Goal: Ask a question: Seek information or help from site administrators or community

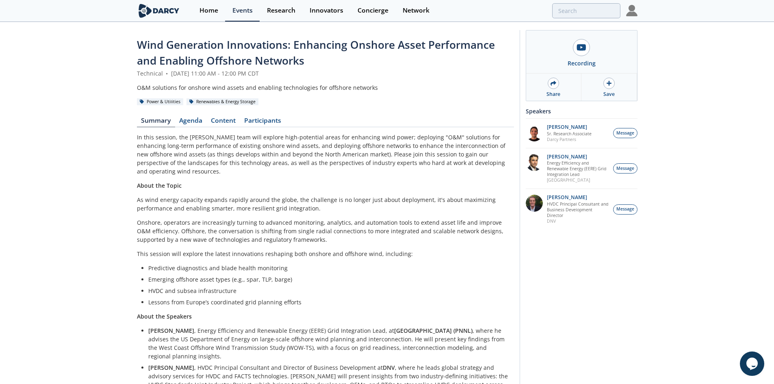
click at [637, 4] on section "Home Events Research Innovators Concierge Network" at bounding box center [387, 11] width 774 height 22
click at [631, 7] on img at bounding box center [631, 10] width 11 height 11
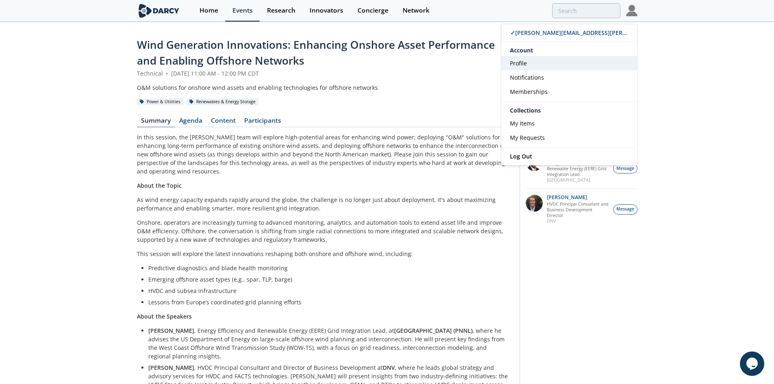
click at [536, 67] on link "Profile" at bounding box center [569, 63] width 136 height 14
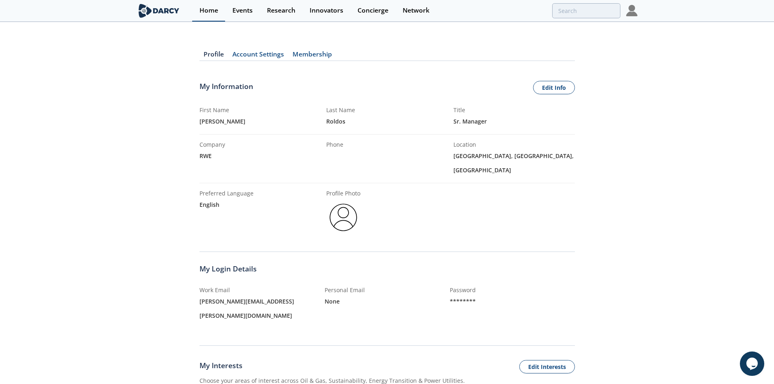
click at [210, 8] on div "Home" at bounding box center [208, 10] width 19 height 7
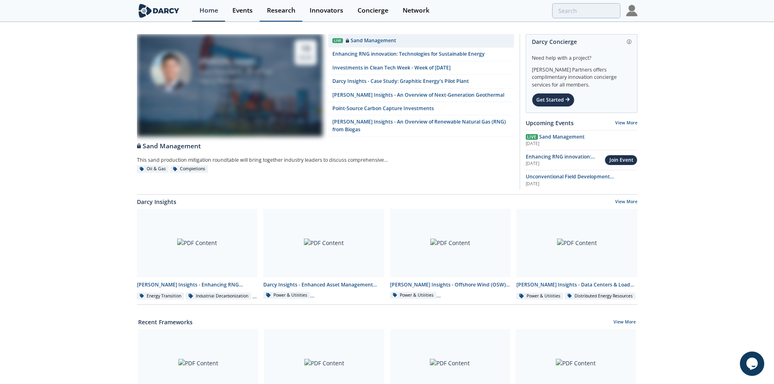
click at [295, 11] on div "Research" at bounding box center [281, 10] width 28 height 7
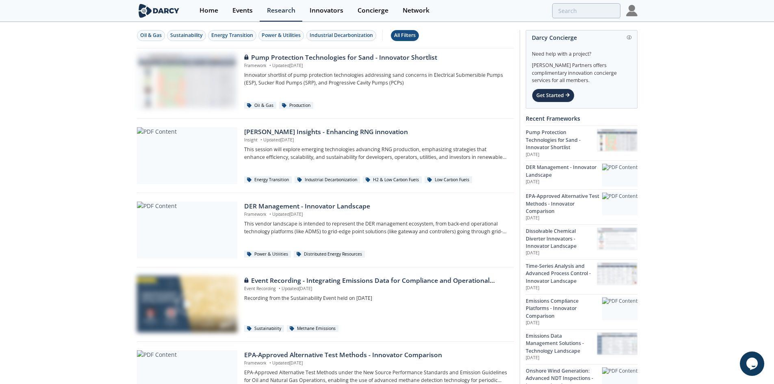
click at [398, 40] on button "All Filters" at bounding box center [405, 35] width 28 height 11
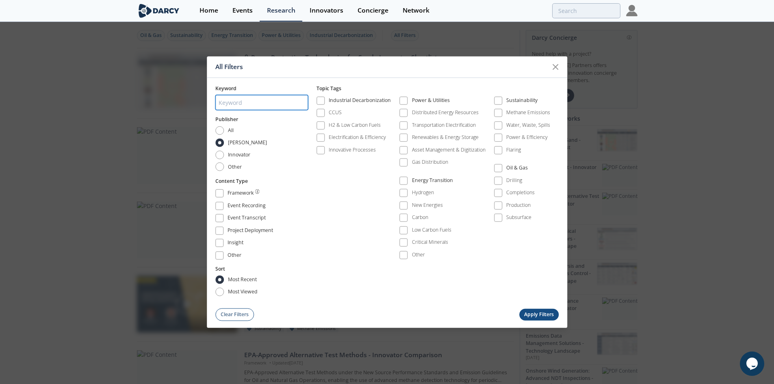
click at [245, 104] on input "search" at bounding box center [261, 102] width 93 height 15
type input "[PERSON_NAME]"
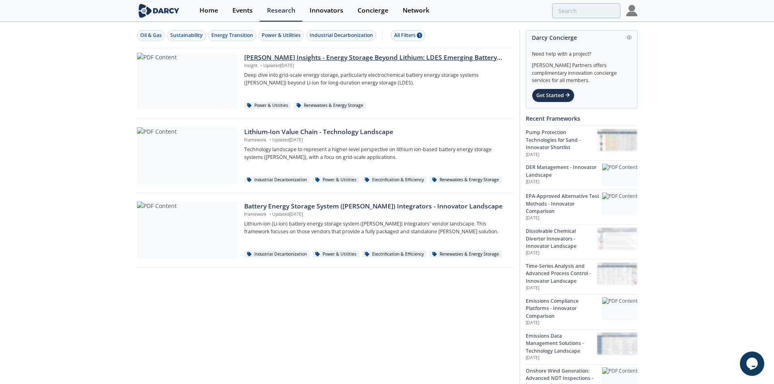
click at [439, 60] on div "[PERSON_NAME] Insights - Energy Storage Beyond Lithium: LDES Emerging Battery C…" at bounding box center [376, 58] width 264 height 10
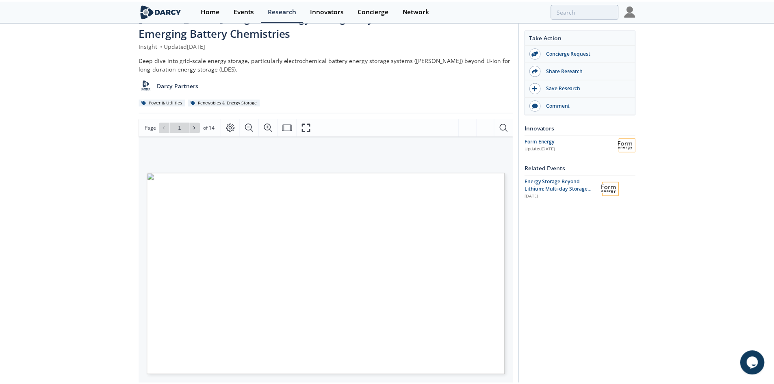
scroll to position [41, 0]
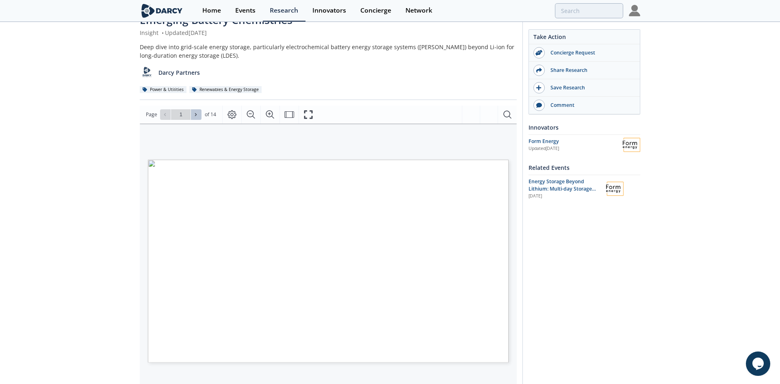
click at [200, 116] on button at bounding box center [196, 114] width 11 height 11
type input "2"
type input "3"
click at [224, 115] on button "Page Layout" at bounding box center [231, 115] width 19 height 18
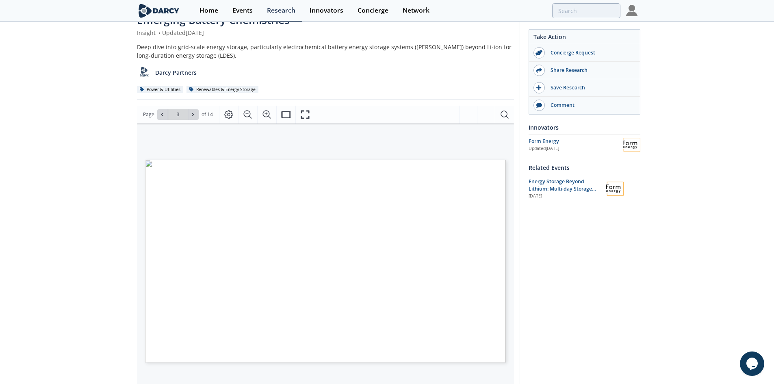
click at [135, 160] on div "[PERSON_NAME] Insights - Energy Storage Beyond Lithium: LDES Emerging Battery C…" at bounding box center [387, 280] width 774 height 596
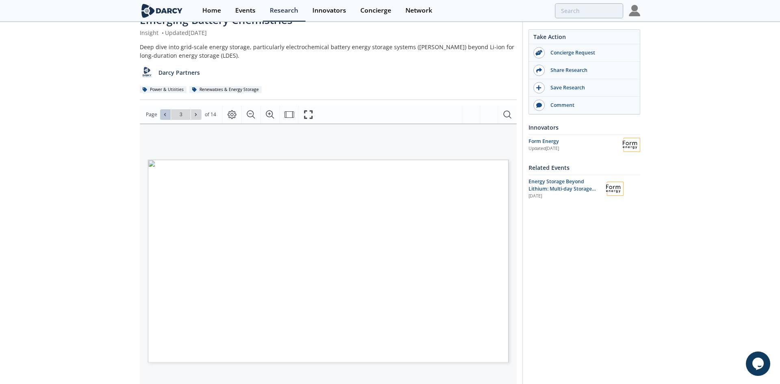
click at [165, 117] on button at bounding box center [165, 114] width 11 height 11
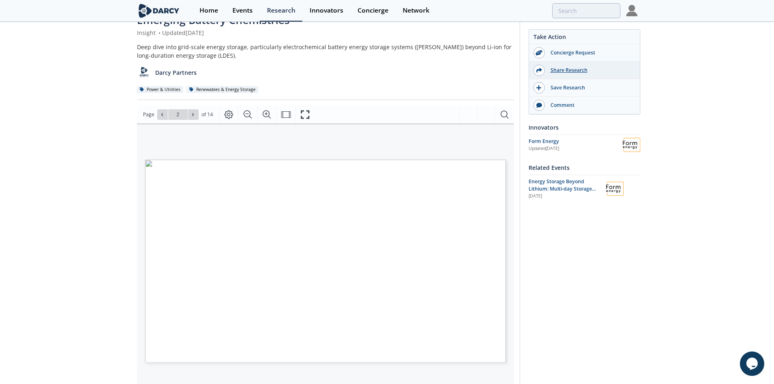
click at [589, 66] on div "Share Research" at bounding box center [584, 70] width 111 height 17
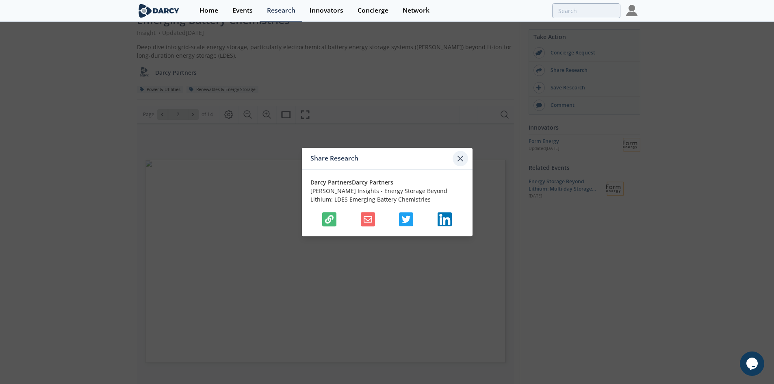
click at [458, 161] on icon at bounding box center [460, 159] width 10 height 10
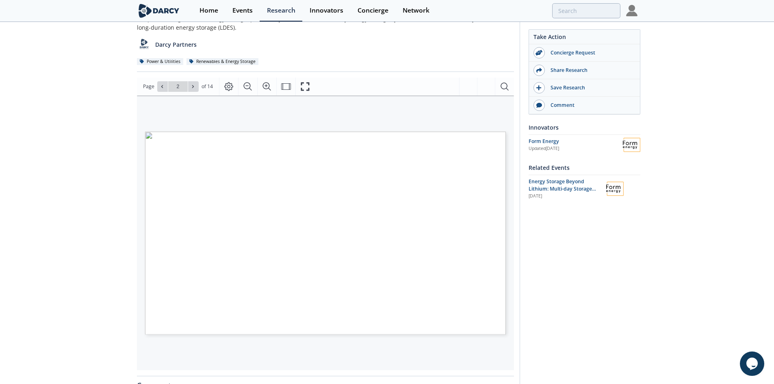
scroll to position [81, 0]
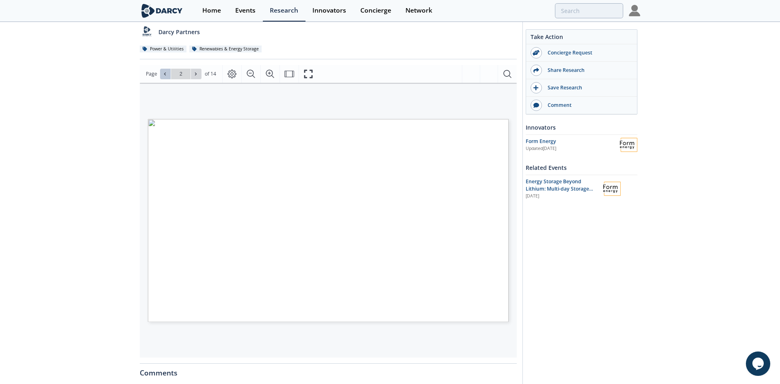
click at [165, 74] on icon at bounding box center [165, 74] width 5 height 5
click at [195, 74] on icon at bounding box center [196, 73] width 2 height 3
type input "4"
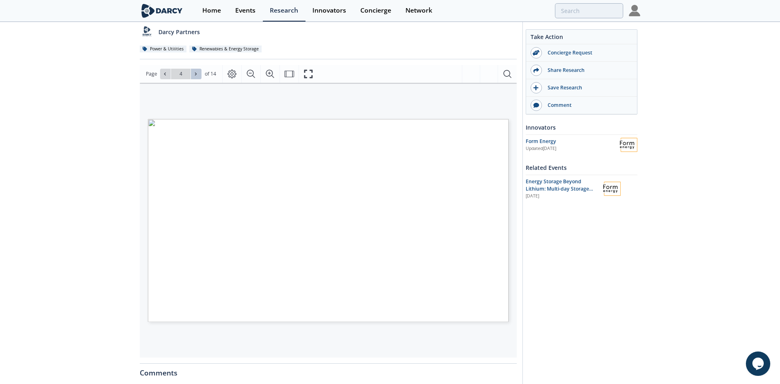
click at [195, 74] on icon at bounding box center [196, 73] width 2 height 3
type input "5"
click at [195, 74] on icon at bounding box center [196, 73] width 2 height 3
type input "6"
click at [195, 74] on icon at bounding box center [196, 73] width 2 height 3
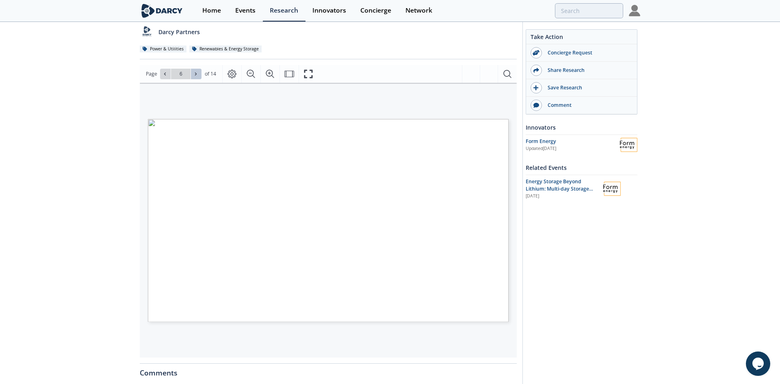
type input "7"
click at [195, 74] on icon at bounding box center [196, 73] width 2 height 3
type input "8"
click at [195, 74] on icon at bounding box center [196, 73] width 2 height 3
type input "9"
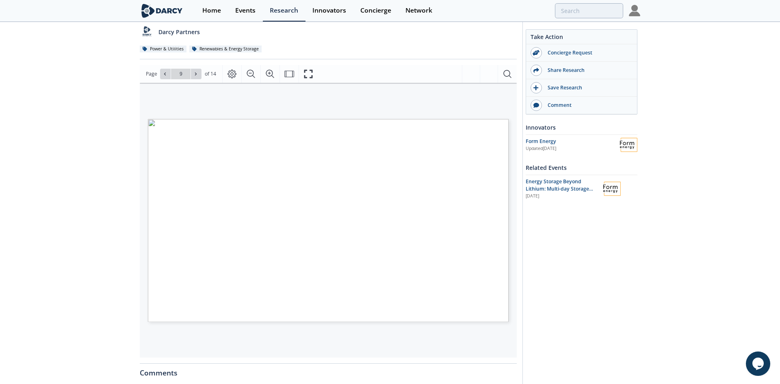
click at [195, 74] on icon at bounding box center [196, 73] width 2 height 3
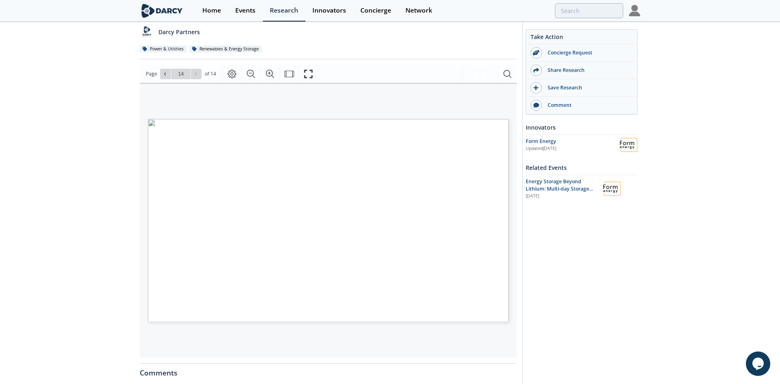
click at [195, 74] on div "Go to Page 14" at bounding box center [180, 74] width 41 height 11
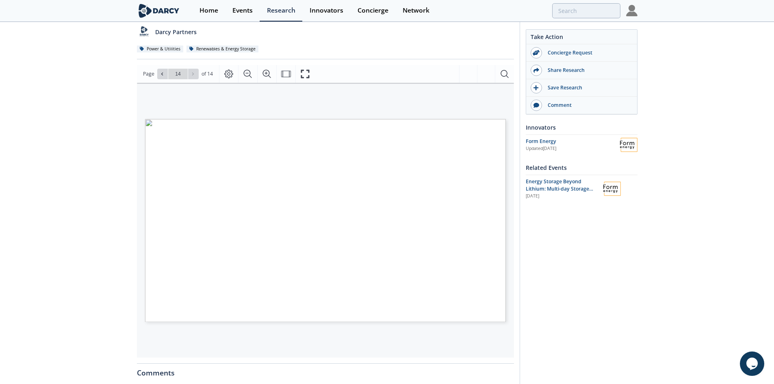
click at [608, 273] on div "Take Action Concierge Request Share Research Save Research Comment Innovators F…" at bounding box center [579, 238] width 118 height 578
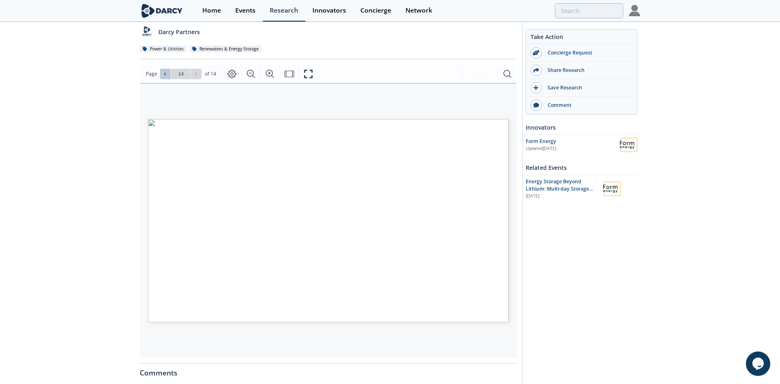
click at [161, 77] on button at bounding box center [165, 74] width 11 height 11
click at [163, 77] on button at bounding box center [165, 74] width 11 height 11
click at [163, 78] on button at bounding box center [165, 74] width 11 height 11
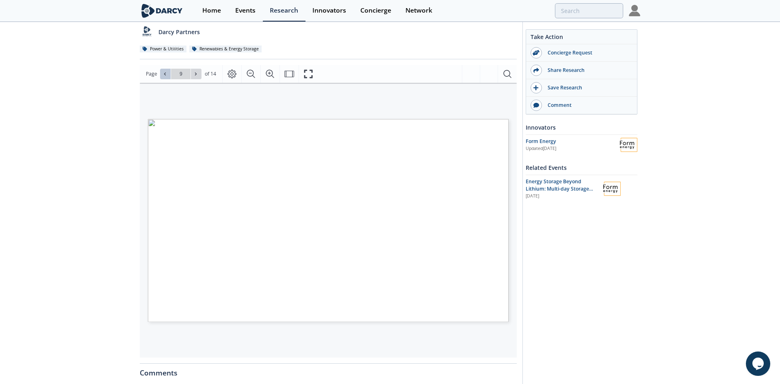
click at [166, 72] on icon at bounding box center [165, 74] width 5 height 5
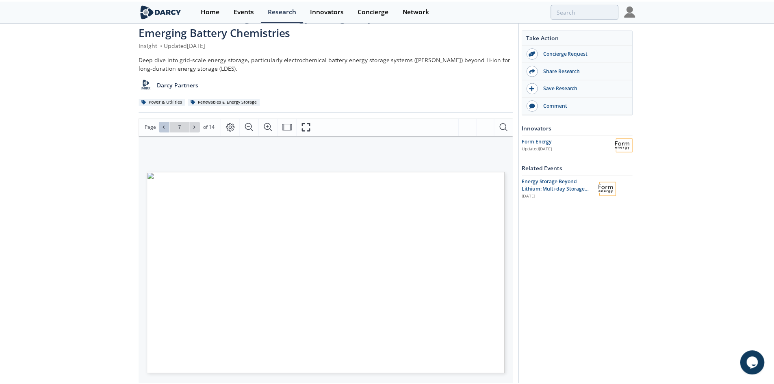
scroll to position [41, 0]
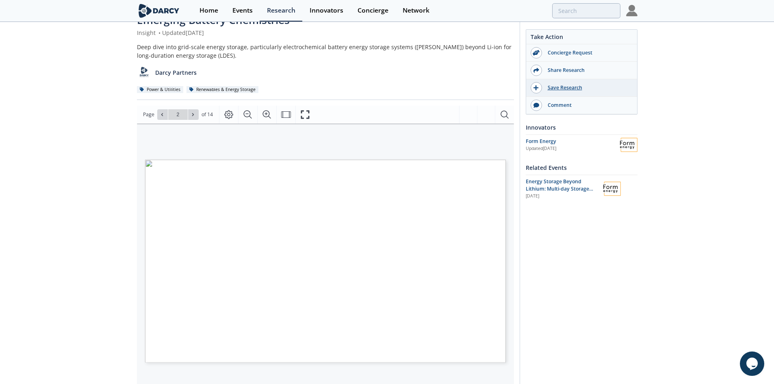
click at [559, 86] on div "Save Research" at bounding box center [587, 87] width 91 height 7
click at [713, 207] on div "[PERSON_NAME] Insights - Energy Storage Beyond Lithium: LDES Emerging Battery C…" at bounding box center [387, 280] width 774 height 596
click at [116, 159] on div "[PERSON_NAME] Insights - Energy Storage Beyond Lithium: LDES Emerging Battery C…" at bounding box center [387, 280] width 774 height 596
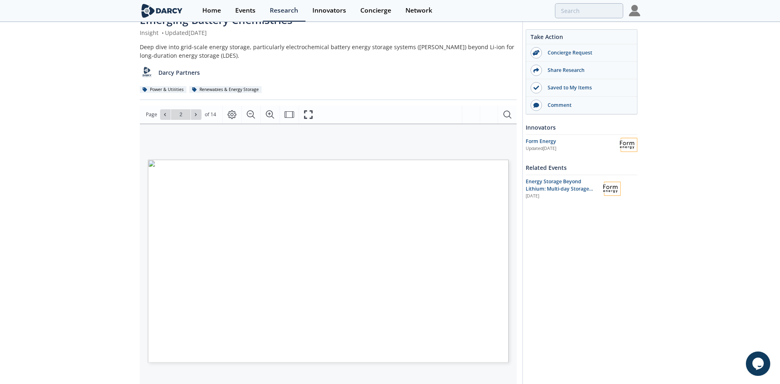
type input "3"
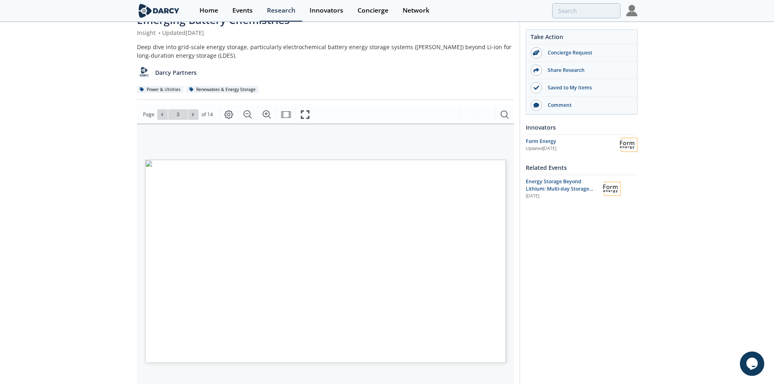
click at [669, 267] on div "[PERSON_NAME] Insights - Energy Storage Beyond Lithium: LDES Emerging Battery C…" at bounding box center [387, 280] width 774 height 596
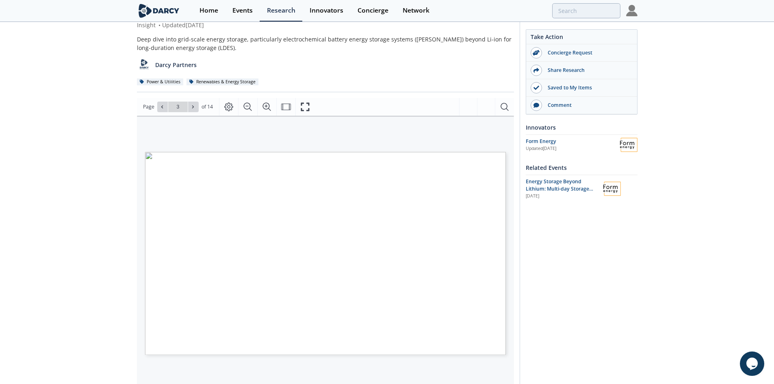
scroll to position [163, 0]
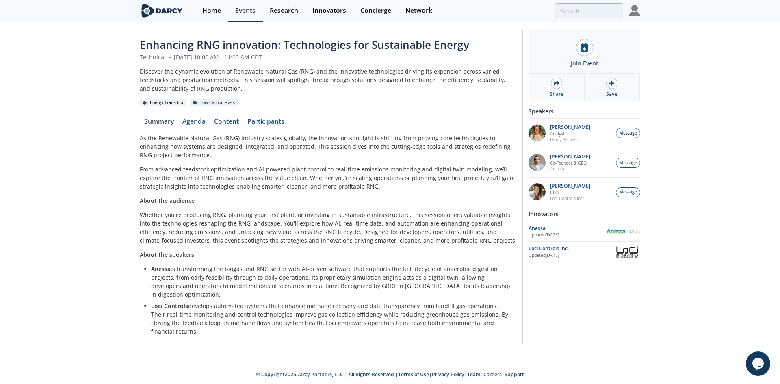
click at [302, 89] on div "Discover the dynamic evolution of Renewable Natural Gas (RNG) and the innovativ…" at bounding box center [328, 80] width 377 height 26
click at [376, 117] on div "Enhancing RNG innovation: Technologies for Sustainable Energy Technical • Augus…" at bounding box center [328, 189] width 377 height 304
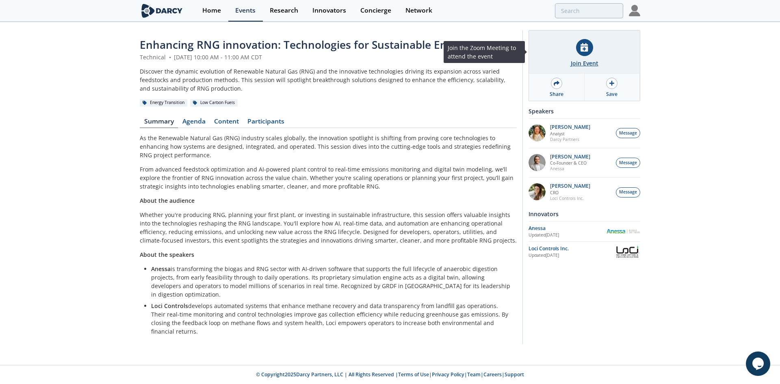
click at [604, 57] on div "Join Event" at bounding box center [584, 51] width 111 height 43
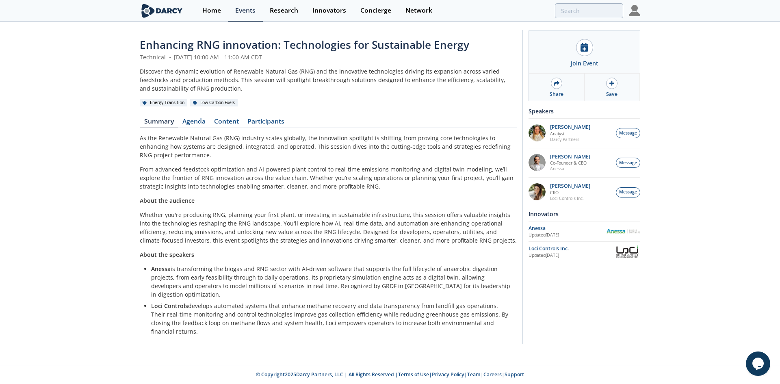
click at [250, 138] on p "As the Renewable Natural Gas (RNG) industry scales globally, the innovation spo…" at bounding box center [328, 147] width 377 height 26
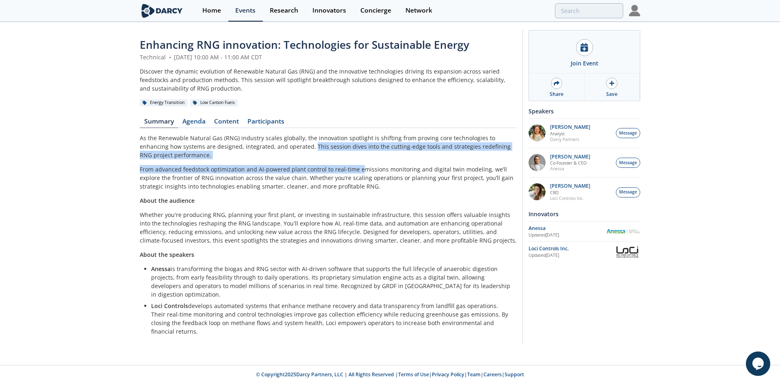
drag, startPoint x: 283, startPoint y: 144, endPoint x: 357, endPoint y: 169, distance: 77.7
click at [357, 162] on div "As the Renewable Natural Gas (RNG) industry scales globally, the innovation spo…" at bounding box center [328, 235] width 377 height 202
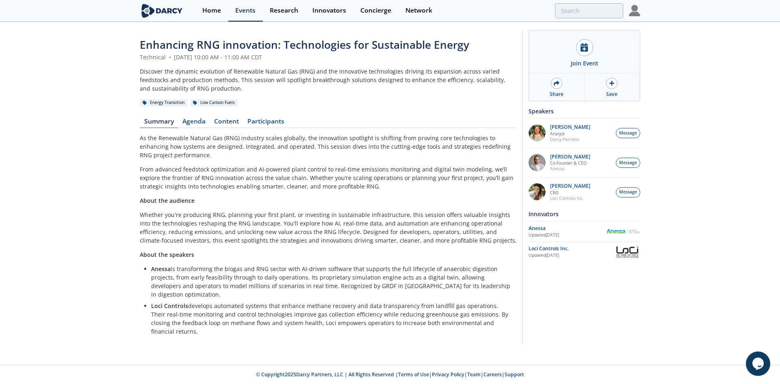
click at [389, 228] on p "Whether you're producing RNG, planning your first plant, or investing in sustai…" at bounding box center [328, 227] width 377 height 34
click at [202, 172] on p "From advanced feedstock optimization and AI-powered plant control to real-time …" at bounding box center [328, 178] width 377 height 26
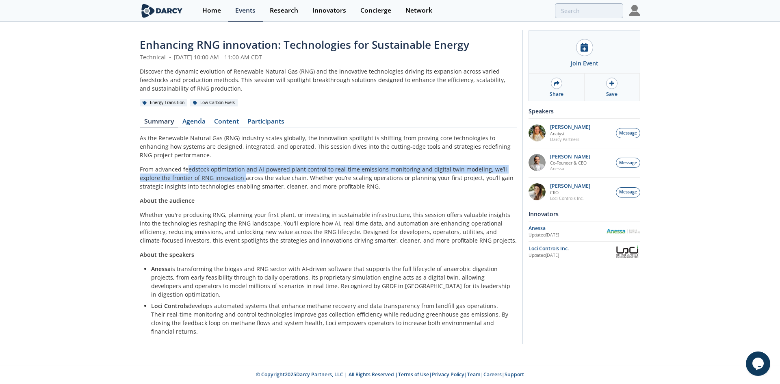
drag, startPoint x: 188, startPoint y: 171, endPoint x: 223, endPoint y: 176, distance: 35.3
click at [223, 176] on p "From advanced feedstock optimization and AI-powered plant control to real-time …" at bounding box center [328, 178] width 377 height 26
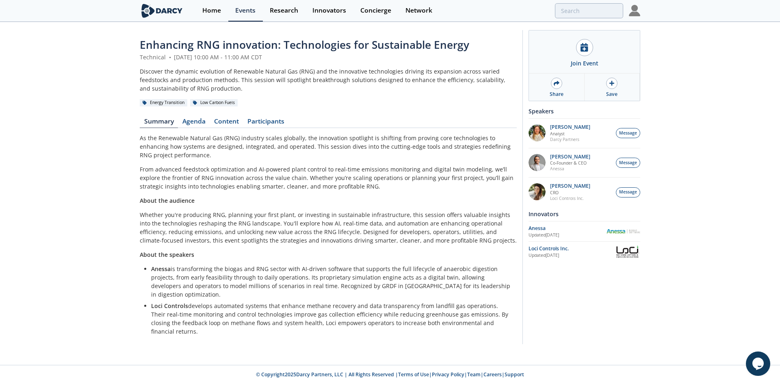
click at [253, 192] on div "As the Renewable Natural Gas (RNG) industry scales globally, the innovation spo…" at bounding box center [328, 235] width 377 height 202
click at [290, 205] on div "As the Renewable Natural Gas (RNG) industry scales globally, the innovation spo…" at bounding box center [328, 235] width 377 height 202
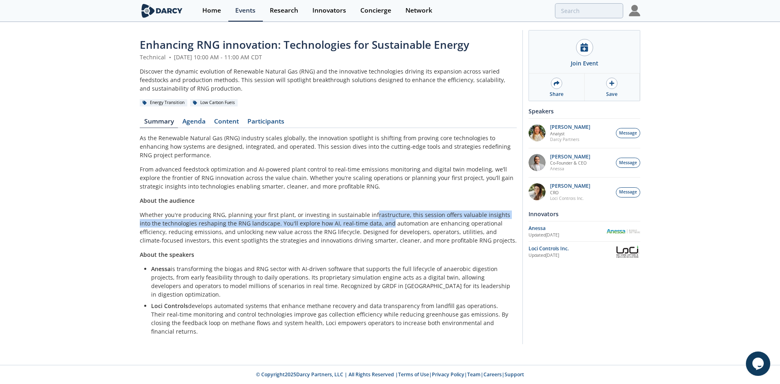
drag, startPoint x: 371, startPoint y: 215, endPoint x: 375, endPoint y: 220, distance: 6.3
click at [375, 220] on p "Whether you're producing RNG, planning your first plant, or investing in sustai…" at bounding box center [328, 227] width 377 height 34
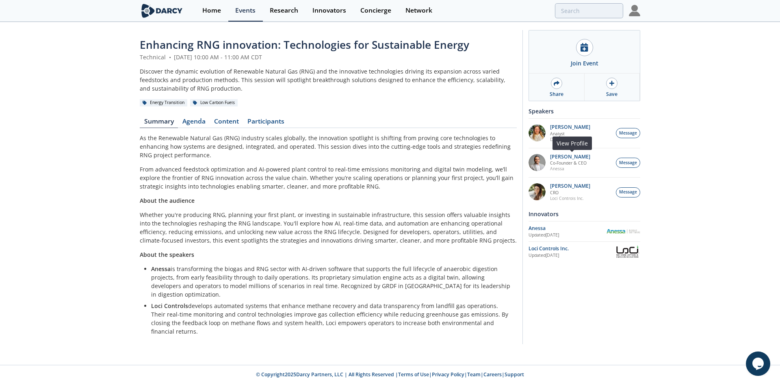
click at [572, 162] on p "Co-Founder & CEO" at bounding box center [570, 163] width 40 height 6
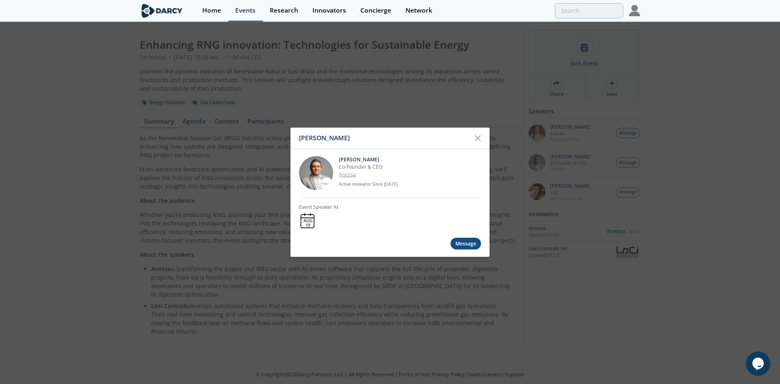
click at [351, 175] on link "Anessa" at bounding box center [347, 174] width 17 height 7
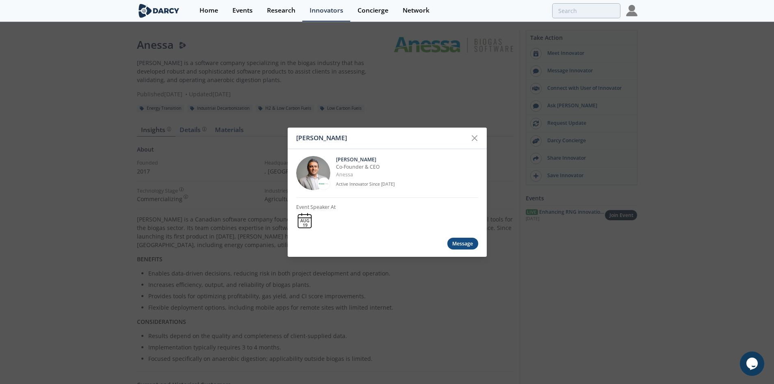
click at [505, 142] on div "Amir Akbari Amir Akbari Co-Founder & CEO Anessa Active Innovator Since Aug. 202…" at bounding box center [387, 192] width 774 height 384
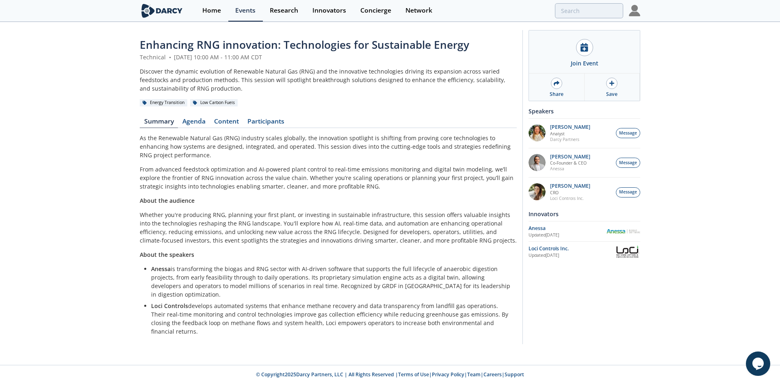
click at [181, 277] on p "Anessa is transforming the biogas and RNG sector with AI-driven software that s…" at bounding box center [331, 281] width 360 height 34
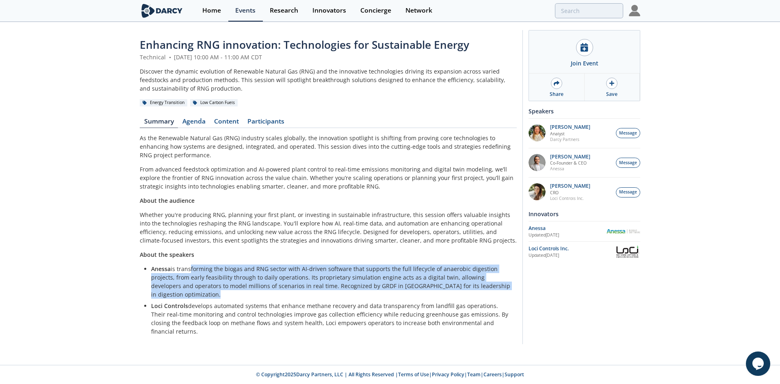
drag, startPoint x: 188, startPoint y: 267, endPoint x: 358, endPoint y: 291, distance: 172.0
click at [358, 291] on ul "Anessa is transforming the biogas and RNG sector with AI-driven software that s…" at bounding box center [328, 299] width 366 height 71
click at [271, 286] on p "Anessa is transforming the biogas and RNG sector with AI-driven software that s…" at bounding box center [331, 281] width 360 height 34
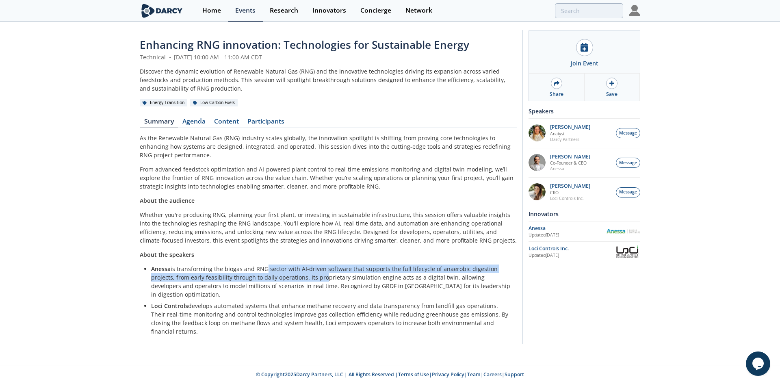
drag, startPoint x: 261, startPoint y: 264, endPoint x: 321, endPoint y: 278, distance: 61.1
click at [321, 278] on p "Anessa is transforming the biogas and RNG sector with AI-driven software that s…" at bounding box center [331, 281] width 360 height 34
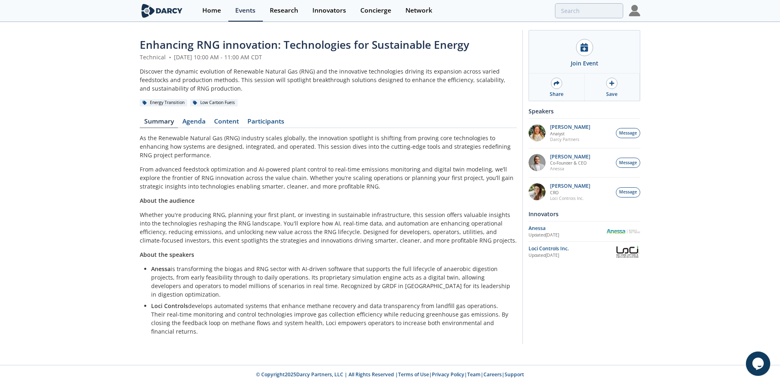
click at [317, 282] on p "Anessa is transforming the biogas and RNG sector with AI-driven software that s…" at bounding box center [331, 281] width 360 height 34
click at [568, 11] on input "search" at bounding box center [534, 10] width 178 height 15
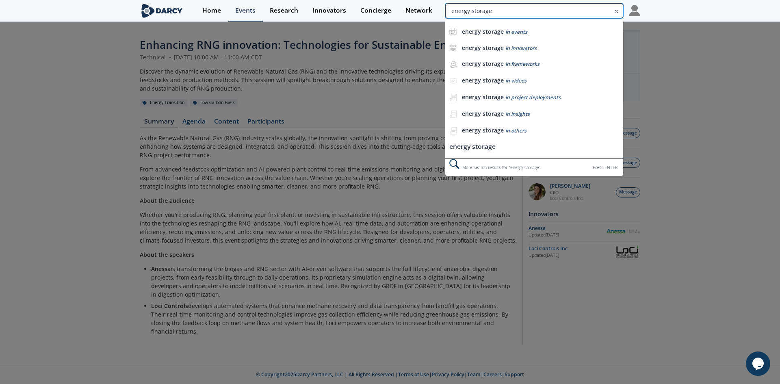
type input "energy storage"
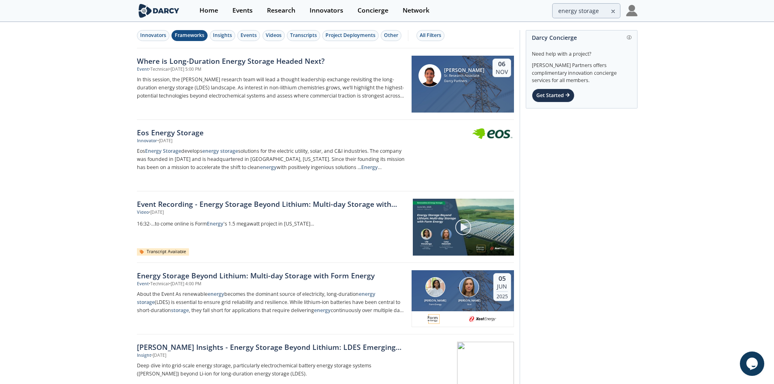
click at [192, 39] on div "Frameworks" at bounding box center [190, 35] width 30 height 7
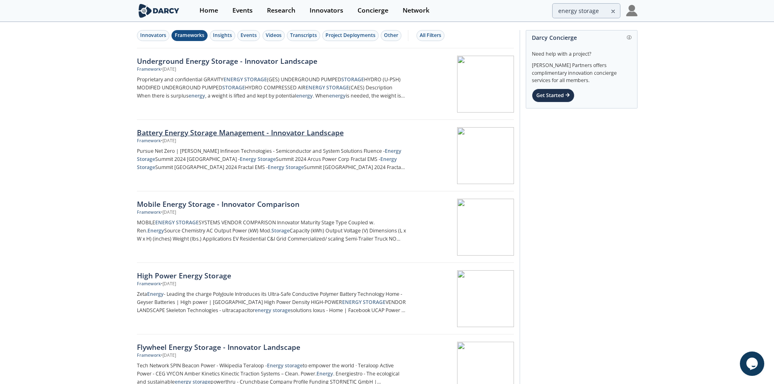
click at [291, 131] on div "Battery Energy Storage Management - Innovator Landscape" at bounding box center [271, 132] width 269 height 11
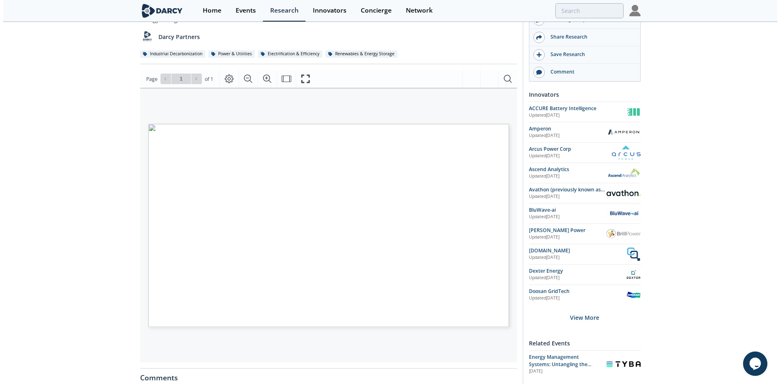
scroll to position [81, 0]
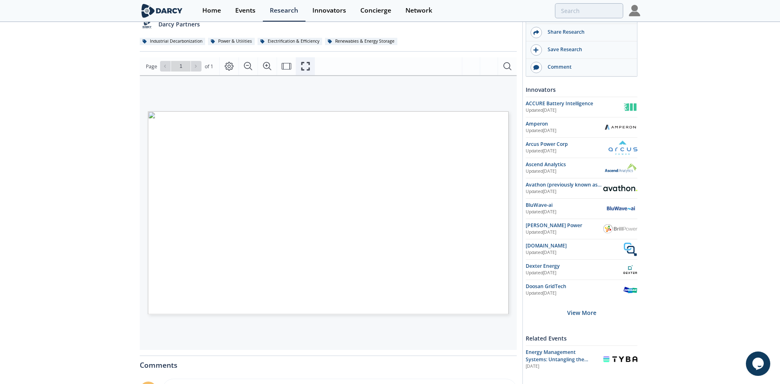
drag, startPoint x: 309, startPoint y: 69, endPoint x: 309, endPoint y: 104, distance: 35.4
click at [309, 69] on icon "Fullscreen" at bounding box center [305, 66] width 9 height 9
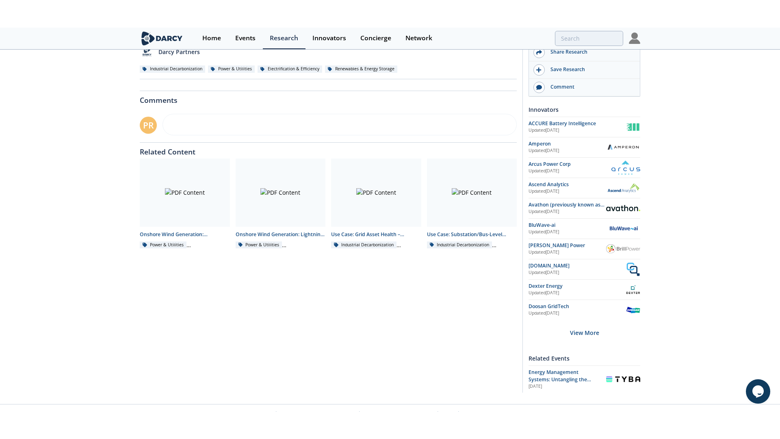
scroll to position [0, 0]
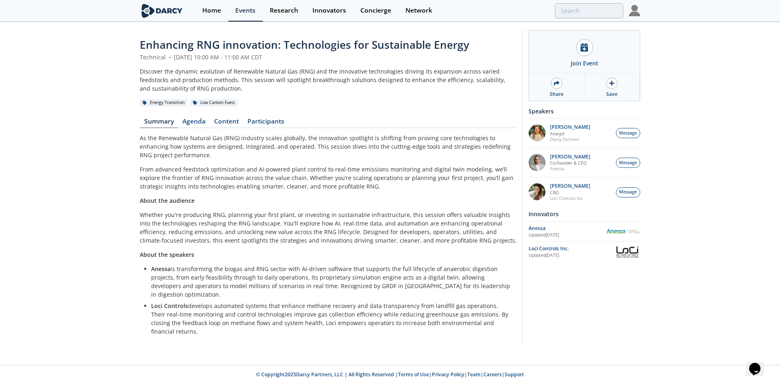
drag, startPoint x: 338, startPoint y: 166, endPoint x: 343, endPoint y: 166, distance: 5.3
click at [338, 166] on p "From advanced feedstock optimization and AI-powered plant control to real-time …" at bounding box center [328, 178] width 377 height 26
click at [161, 7] on img at bounding box center [162, 11] width 44 height 14
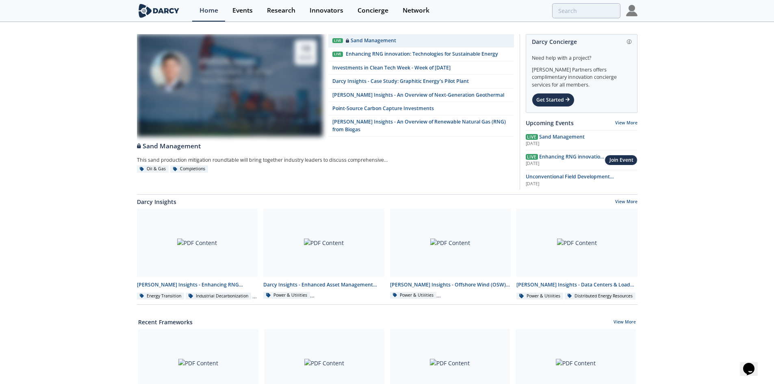
click at [85, 115] on div "Ron Sasaki Vice President, Oil & Gas Darcy Partners 19 Aug Live Sand Management…" at bounding box center [387, 366] width 774 height 686
click at [573, 12] on input "search" at bounding box center [531, 10] width 178 height 15
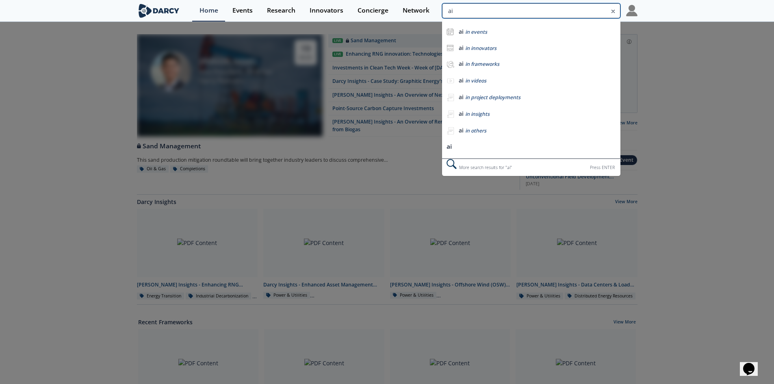
type input "ai"
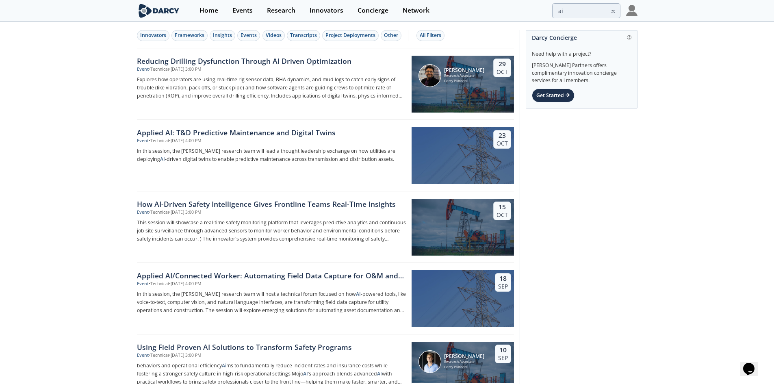
click at [431, 41] on div "Innovators Frameworks Insights Events Videos Transcripts Project Deployments Ot…" at bounding box center [325, 36] width 377 height 26
click at [430, 38] on div "All Filters" at bounding box center [431, 35] width 22 height 7
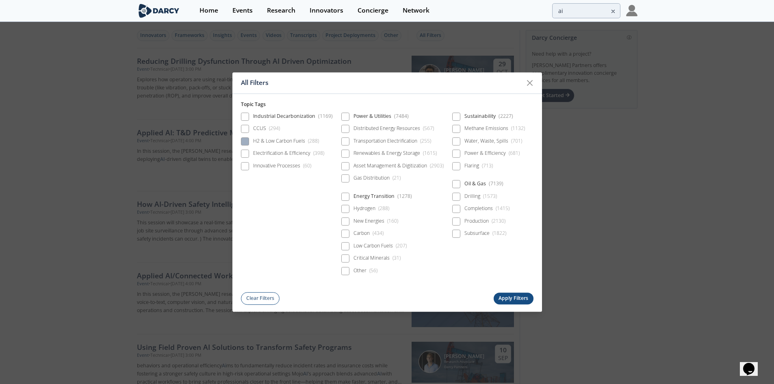
click at [292, 142] on div "H2 & Low Carbon Fuels ( 288 )" at bounding box center [286, 140] width 66 height 7
click at [286, 155] on div "Electrification & Efficiency ( 398 )" at bounding box center [288, 153] width 71 height 7
click at [284, 168] on div "Innovative Processes ( 60 )" at bounding box center [282, 165] width 58 height 7
click at [306, 114] on div "Industrial Decarbonization ( 1169 )" at bounding box center [293, 118] width 80 height 10
click at [272, 116] on div "Industrial Decarbonization ( 1169 )" at bounding box center [293, 118] width 80 height 10
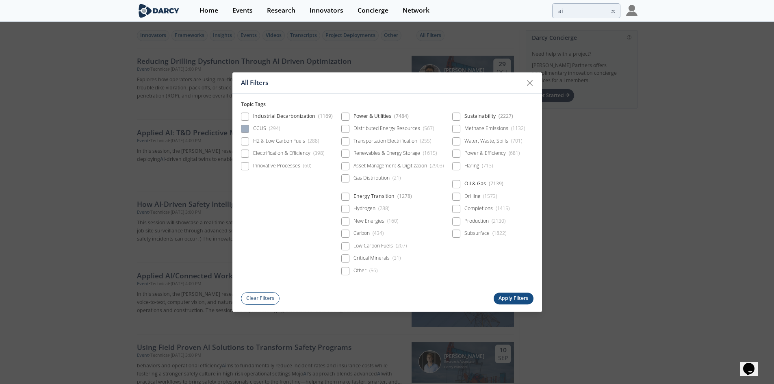
click at [258, 128] on div "CCUS ( 294 )" at bounding box center [266, 128] width 27 height 7
drag, startPoint x: 256, startPoint y: 123, endPoint x: 253, endPoint y: 126, distance: 4.3
click at [256, 123] on div "Industrial Decarbonization ( 1169 )" at bounding box center [287, 117] width 92 height 13
click at [251, 127] on label "CCUS ( 294 )" at bounding box center [260, 129] width 39 height 11
click at [244, 126] on span at bounding box center [245, 129] width 6 height 6
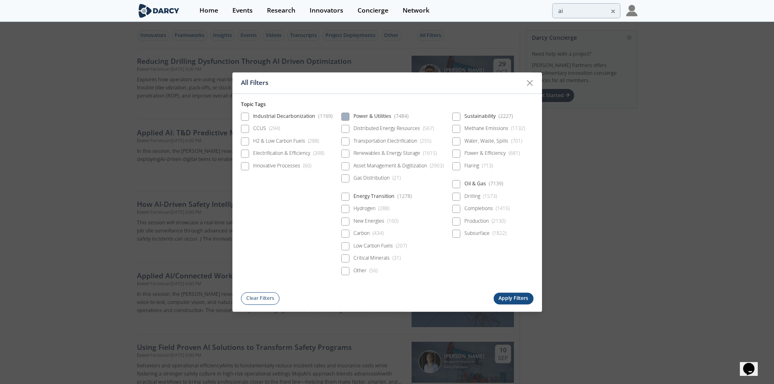
click at [361, 117] on div "Power & Utilities ( 7484 )" at bounding box center [380, 118] width 55 height 10
click at [346, 116] on span at bounding box center [346, 117] width 6 height 6
click at [336, 116] on div "Industrial Decarbonization ( 1169 ) CCUS ( 294 ) H2 & Low Carbon Fuels ( 288 ) …" at bounding box center [387, 196] width 293 height 176
click at [344, 115] on span at bounding box center [346, 117] width 6 height 6
click at [347, 194] on span at bounding box center [346, 197] width 6 height 6
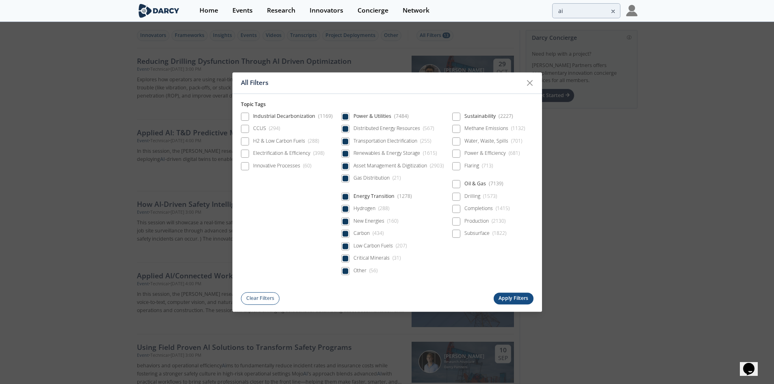
click at [520, 299] on button "Apply Filters" at bounding box center [514, 299] width 40 height 12
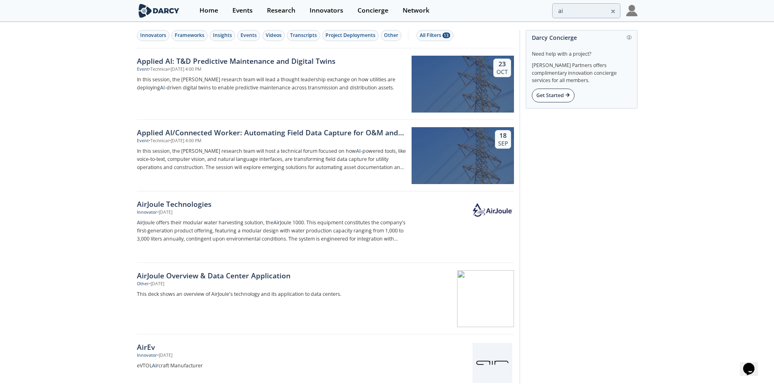
click at [562, 93] on div "Get Started" at bounding box center [553, 96] width 43 height 14
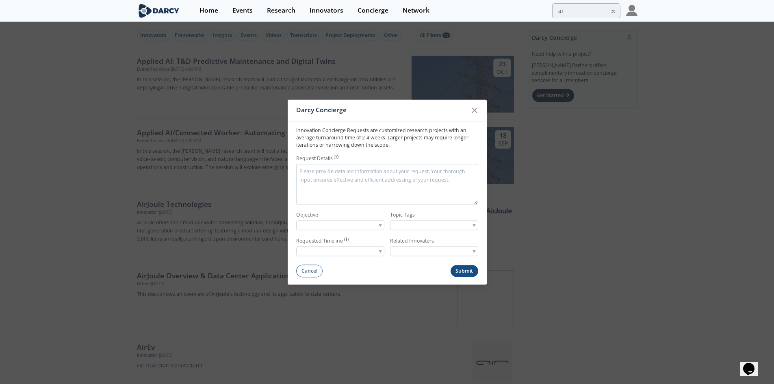
click at [335, 192] on textarea "Request Details" at bounding box center [387, 184] width 182 height 41
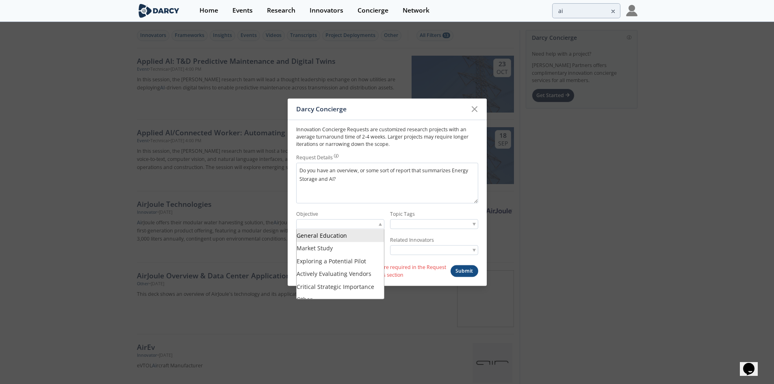
click at [369, 221] on div at bounding box center [340, 224] width 88 height 10
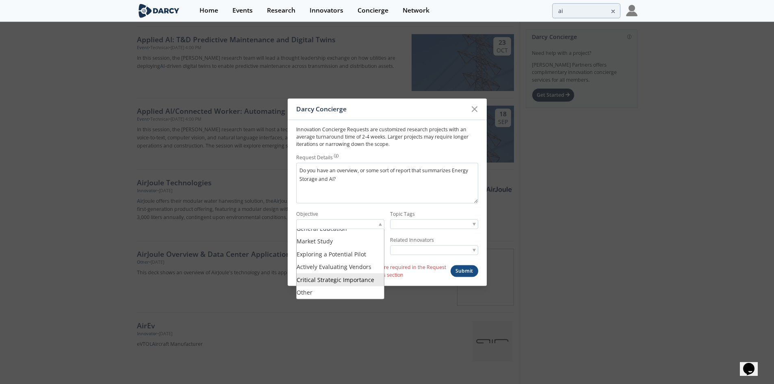
scroll to position [41, 0]
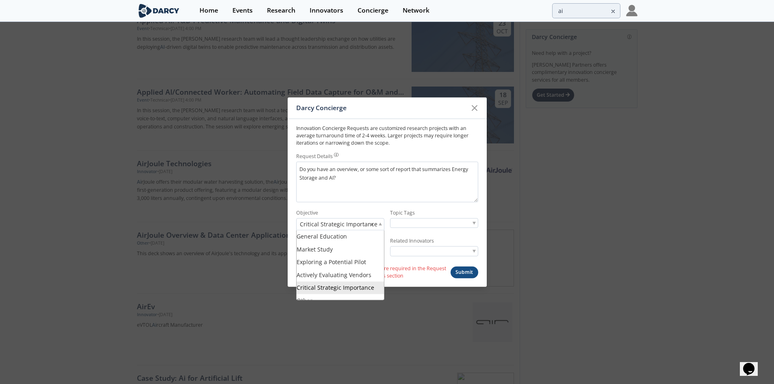
click at [370, 225] on span "Critical Strategic Importance" at bounding box center [339, 224] width 78 height 9
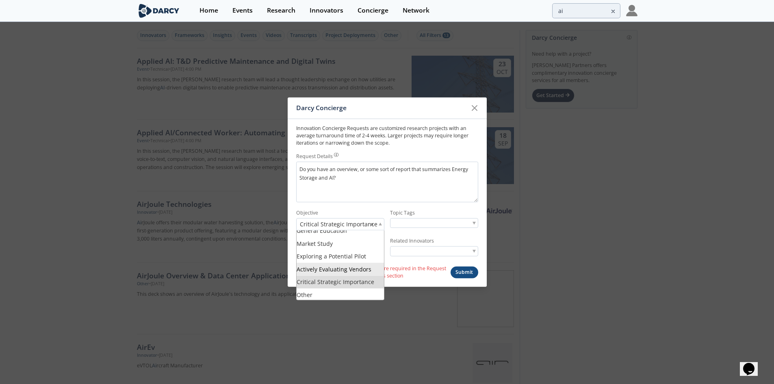
scroll to position [7, 0]
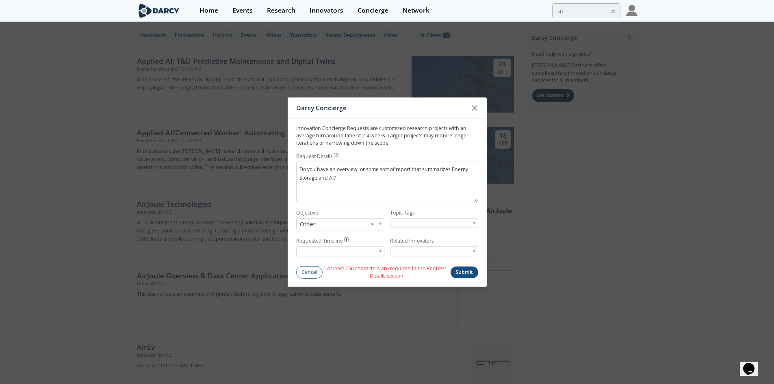
click at [417, 228] on div at bounding box center [434, 223] width 88 height 10
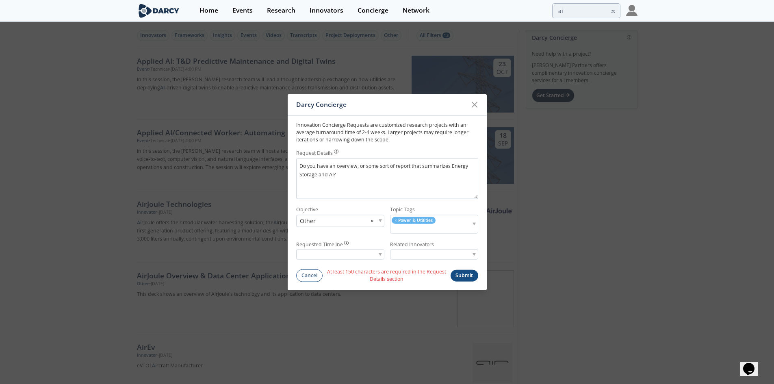
drag, startPoint x: 447, startPoint y: 221, endPoint x: 459, endPoint y: 223, distance: 12.4
click at [447, 221] on ul "× Power & Utilities" at bounding box center [430, 224] width 81 height 18
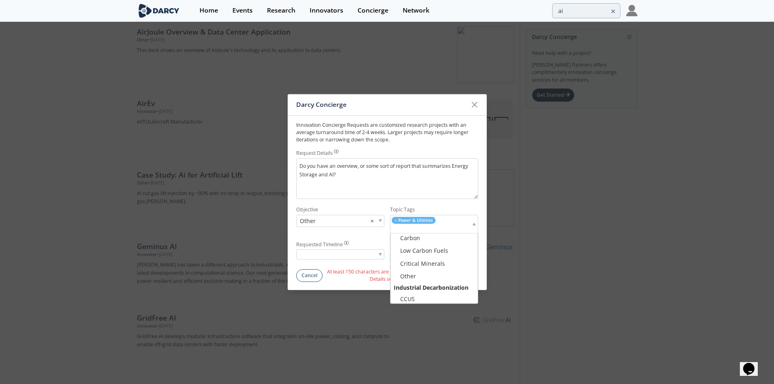
scroll to position [280, 0]
click at [450, 206] on label "Topic Tags" at bounding box center [434, 209] width 88 height 7
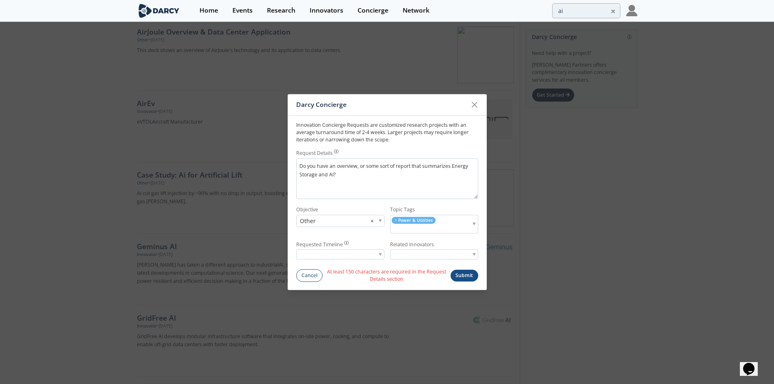
click at [344, 252] on div at bounding box center [340, 254] width 88 height 10
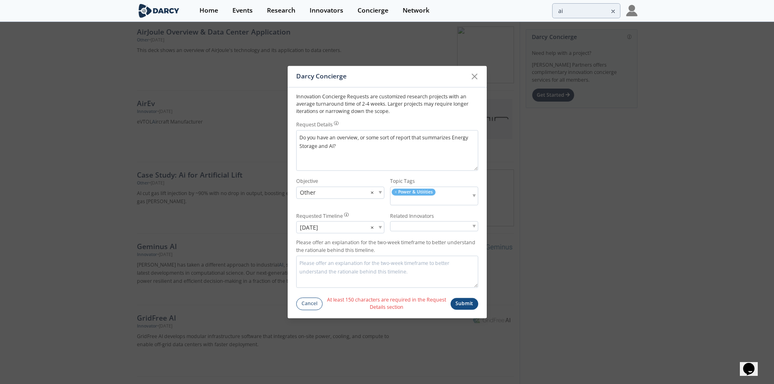
click at [408, 222] on input "search" at bounding box center [421, 226] width 62 height 9
click at [438, 237] on li "Type to search" at bounding box center [433, 237] width 87 height 13
click at [425, 275] on textarea "Please offer an explanation for the two-week timeframe to better understand the…" at bounding box center [387, 272] width 182 height 32
click at [318, 226] on span "In 2 weeks" at bounding box center [309, 227] width 18 height 9
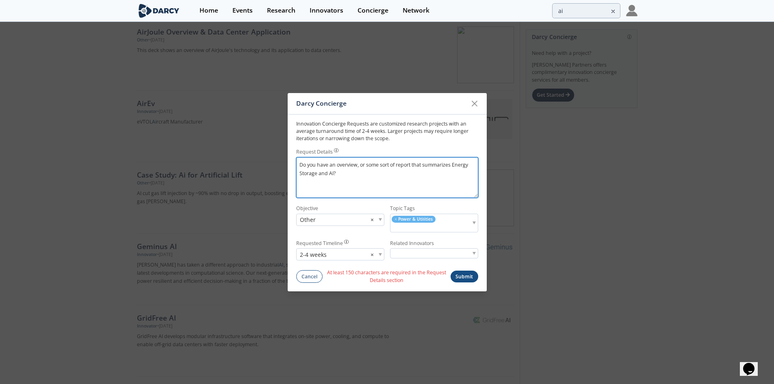
click at [356, 192] on textarea "Do you have an overview, or some sort of report that summarizes Energy Storage …" at bounding box center [387, 177] width 182 height 41
click at [453, 162] on textarea "Do you have an overview, or some sort of report that summarizes Energy Storage …" at bounding box center [387, 177] width 182 height 41
click at [371, 172] on textarea "Do you have an overview, or some sort of report that summarizes emerging techno…" at bounding box center [387, 177] width 182 height 41
drag, startPoint x: 397, startPoint y: 167, endPoint x: 435, endPoint y: 176, distance: 38.8
click at [435, 176] on textarea "Do you have an overview, or some sort of report that summarizes emerging techno…" at bounding box center [387, 177] width 182 height 41
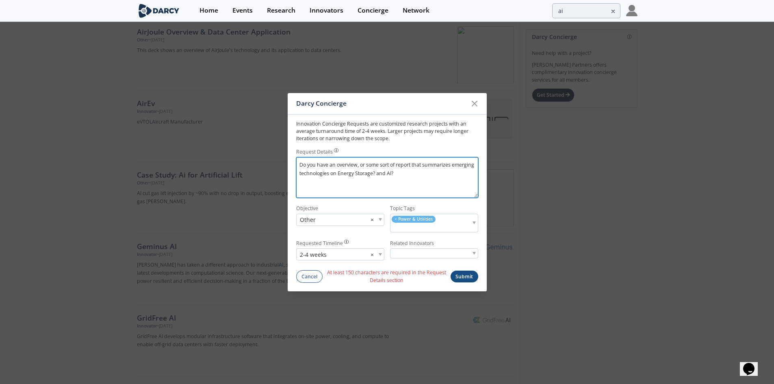
drag, startPoint x: 432, startPoint y: 176, endPoint x: 375, endPoint y: 183, distance: 57.7
click at [375, 183] on textarea "Do you have an overview, or some sort of report that summarizes emerging techno…" at bounding box center [387, 177] width 182 height 41
drag, startPoint x: 454, startPoint y: 171, endPoint x: 372, endPoint y: 184, distance: 83.4
click at [372, 184] on textarea "Do you have an overview, or some sort of report that summarizes emerging techno…" at bounding box center [387, 177] width 182 height 41
click at [412, 168] on textarea "Do you have an overview, or some sort of report that summarizes emerging techno…" at bounding box center [387, 177] width 182 height 41
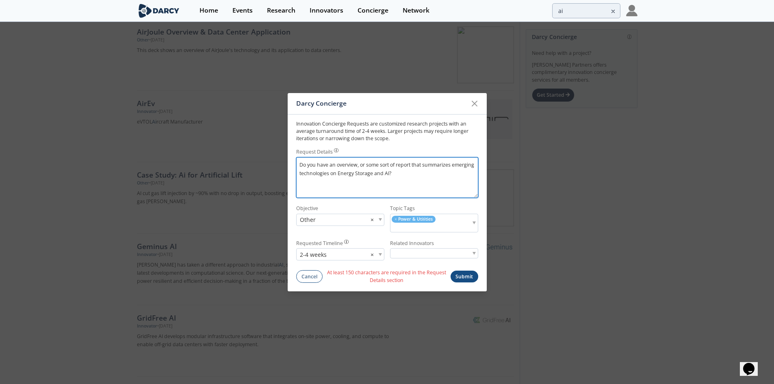
click at [330, 174] on textarea "Do you have an overview, or some sort of report that summarizes emerging techno…" at bounding box center [387, 177] width 182 height 41
click at [438, 175] on textarea "Do you have an overview, or some sort of report that summarizes emerging techno…" at bounding box center [387, 177] width 182 height 41
click at [468, 274] on button "Submit" at bounding box center [465, 277] width 28 height 12
click at [457, 248] on div "Related Innovators" at bounding box center [434, 249] width 88 height 21
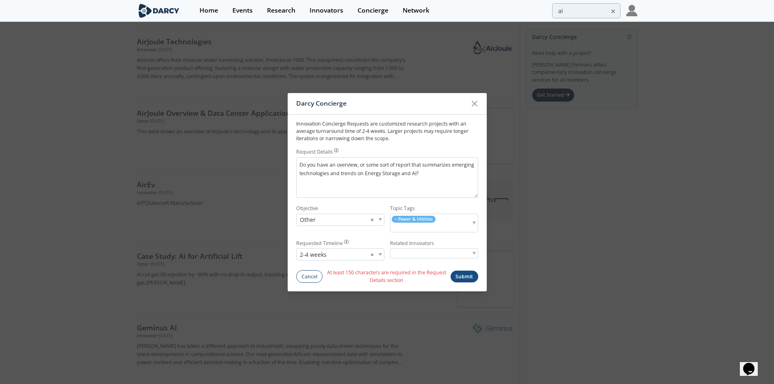
click at [453, 255] on div at bounding box center [434, 253] width 88 height 10
click at [410, 175] on textarea "Do you have an overview, or some sort of report that summarizes emerging techno…" at bounding box center [387, 177] width 182 height 41
click at [445, 179] on textarea "Do you have an overview, or some sort of report that summarizes emerging techno…" at bounding box center [387, 177] width 182 height 41
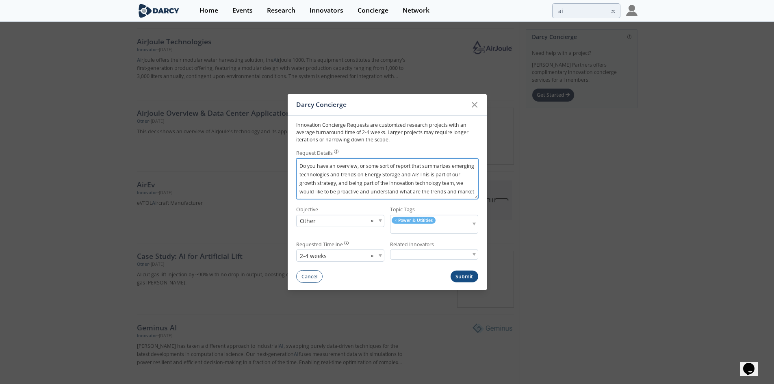
scroll to position [5, 0]
paste textarea "or report that summarizes emerging technologies and market trends in Energy Sto…"
click at [407, 188] on textarea "Do you have an overview or report that summarizes emerging technologies and mar…" at bounding box center [387, 178] width 182 height 41
click at [390, 185] on textarea "Do you have an overview or report that summarizes emerging technologies and mar…" at bounding box center [387, 178] width 182 height 41
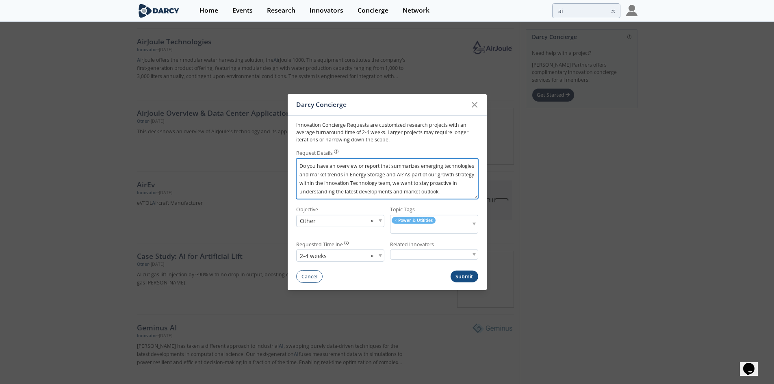
click at [456, 193] on textarea "Do you have an overview or report that summarizes emerging technologies and mar…" at bounding box center [387, 178] width 182 height 41
type textarea "Do you have an overview or report that summarizes emerging technologies and mar…"
click at [460, 277] on button "Submit" at bounding box center [465, 277] width 28 height 12
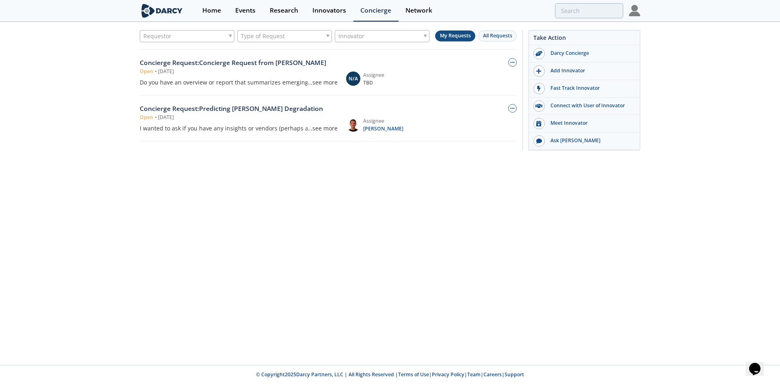
drag, startPoint x: 427, startPoint y: 219, endPoint x: 427, endPoint y: 223, distance: 4.1
click at [427, 221] on div "Requestor Type of Request Innovator My Requests All Requests Concierge Request …" at bounding box center [390, 194] width 780 height 342
click at [328, 128] on div "...see more" at bounding box center [323, 128] width 30 height 9
